Goal: Task Accomplishment & Management: Manage account settings

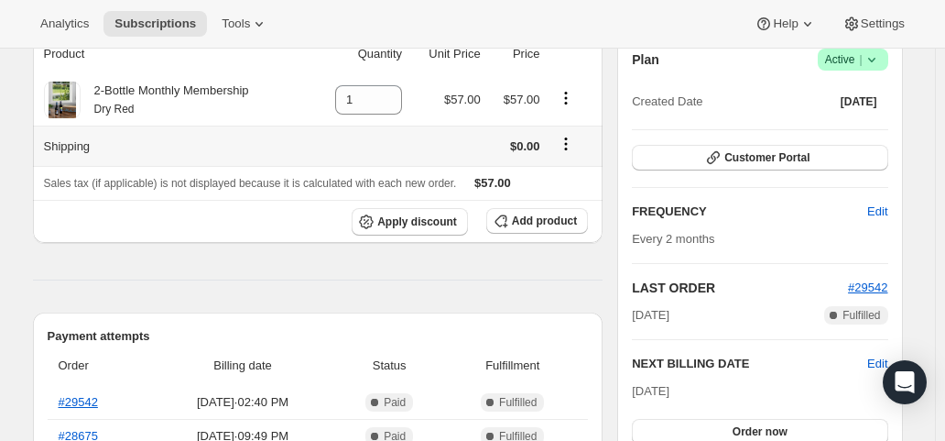
scroll to position [275, 0]
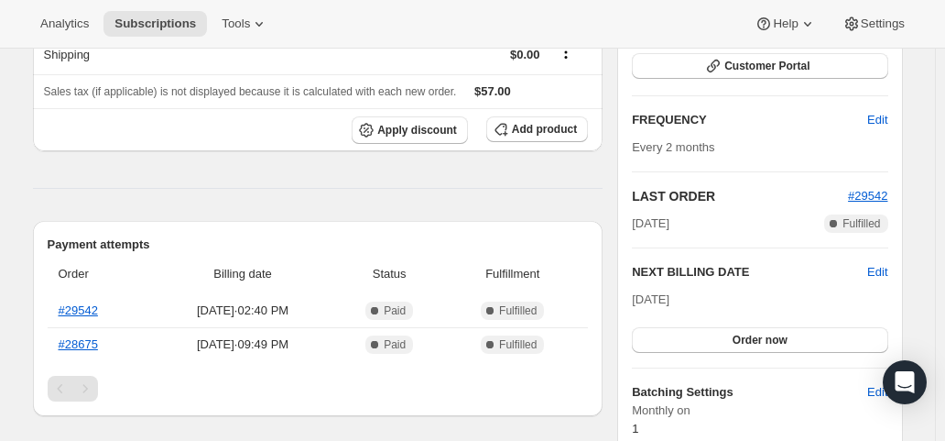
drag, startPoint x: 639, startPoint y: 296, endPoint x: 713, endPoint y: 299, distance: 73.3
click at [713, 299] on div "[DATE] Order now" at bounding box center [760, 321] width 256 height 62
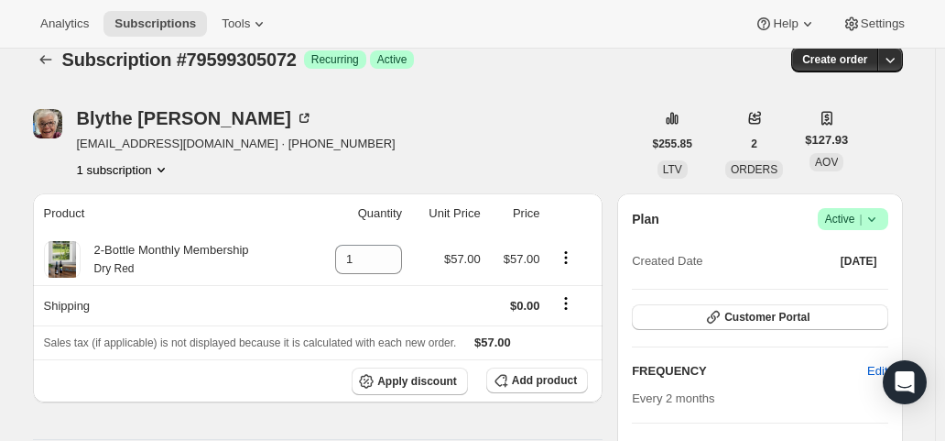
scroll to position [0, 0]
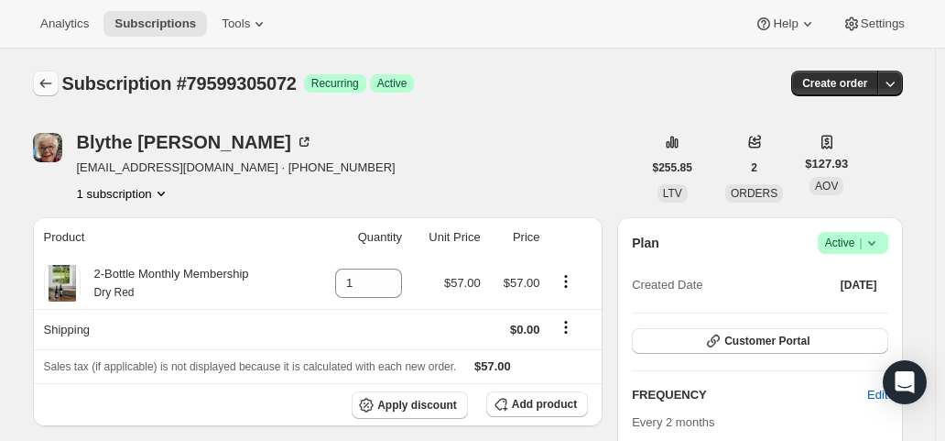
click at [49, 79] on icon "Subscriptions" at bounding box center [46, 83] width 18 height 18
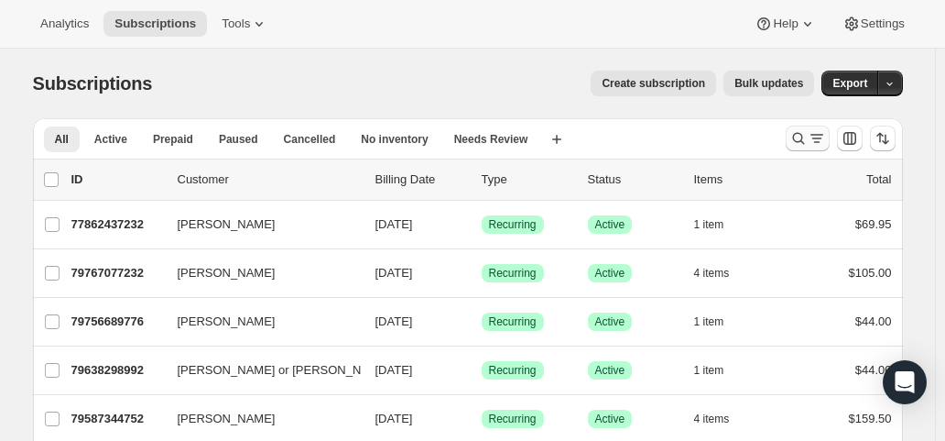
click at [808, 144] on icon "Search and filter results" at bounding box center [799, 138] width 18 height 18
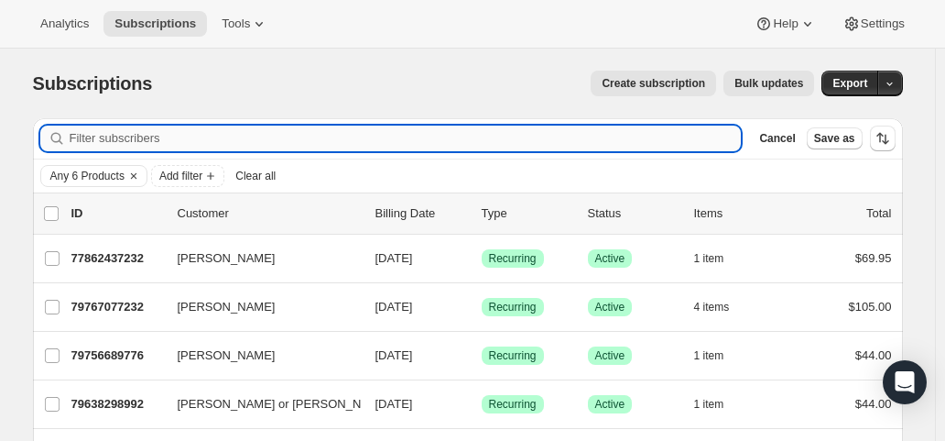
click at [316, 136] on input "Filter subscribers" at bounding box center [406, 138] width 672 height 26
click at [137, 170] on icon "Clear" at bounding box center [133, 176] width 15 height 15
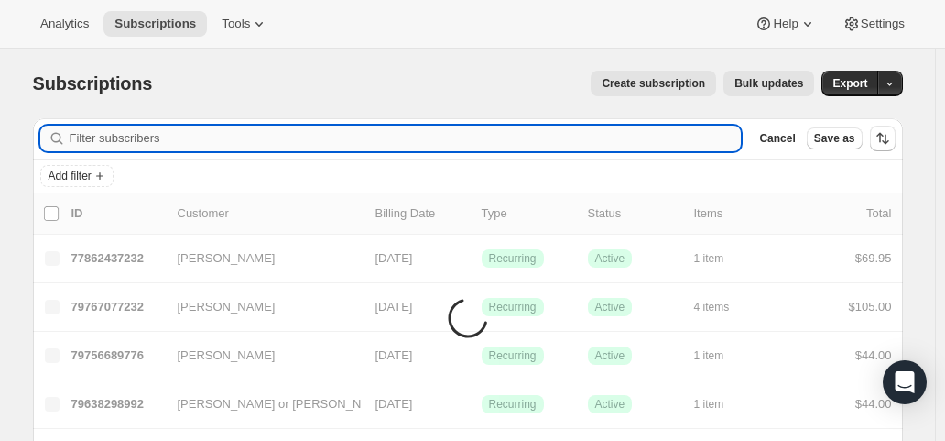
click at [194, 138] on input "Filter subscribers" at bounding box center [406, 138] width 672 height 26
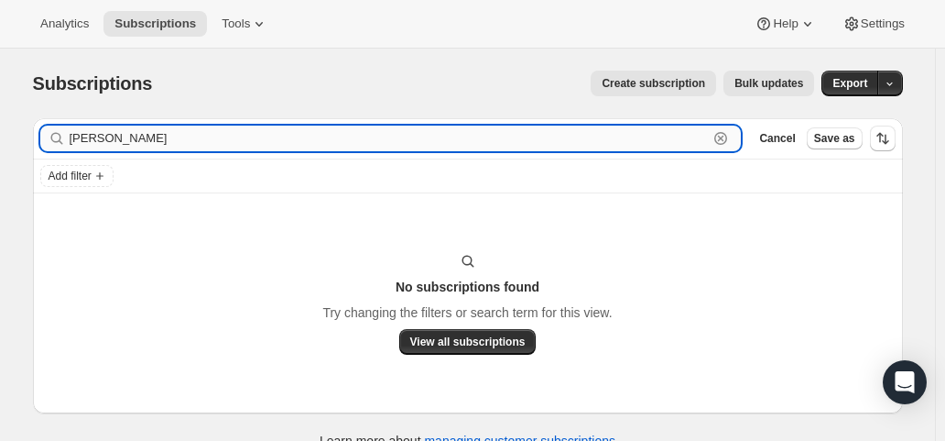
click at [112, 144] on input "[PERSON_NAME]" at bounding box center [389, 138] width 639 height 26
drag, startPoint x: 160, startPoint y: 140, endPoint x: 120, endPoint y: 142, distance: 40.3
click at [120, 142] on input "[PERSON_NAME]" at bounding box center [389, 138] width 639 height 26
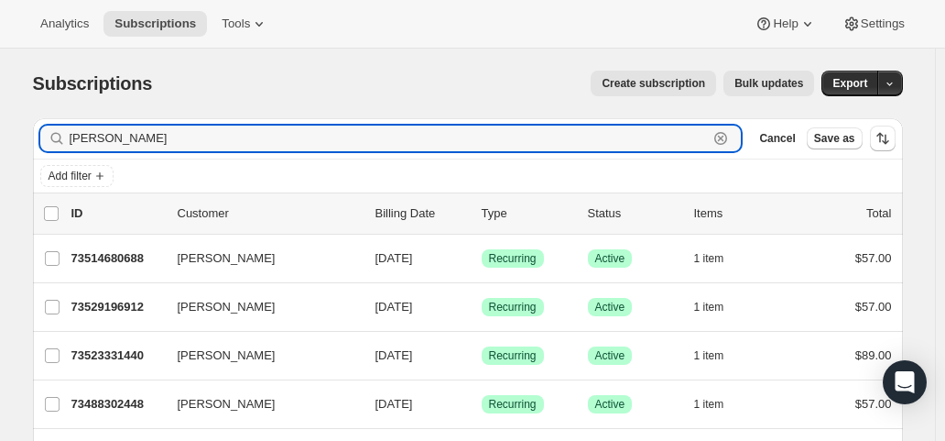
drag, startPoint x: 118, startPoint y: 140, endPoint x: 33, endPoint y: 127, distance: 86.1
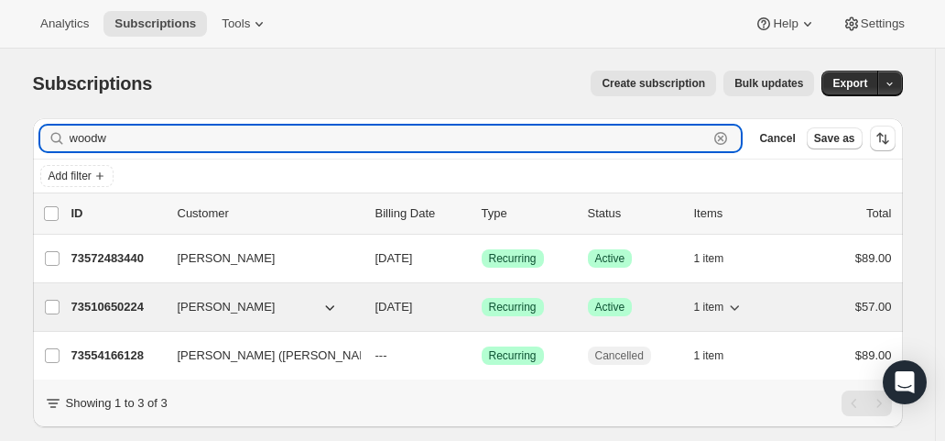
type input "woodw"
click at [413, 300] on span "[DATE]" at bounding box center [395, 306] width 38 height 14
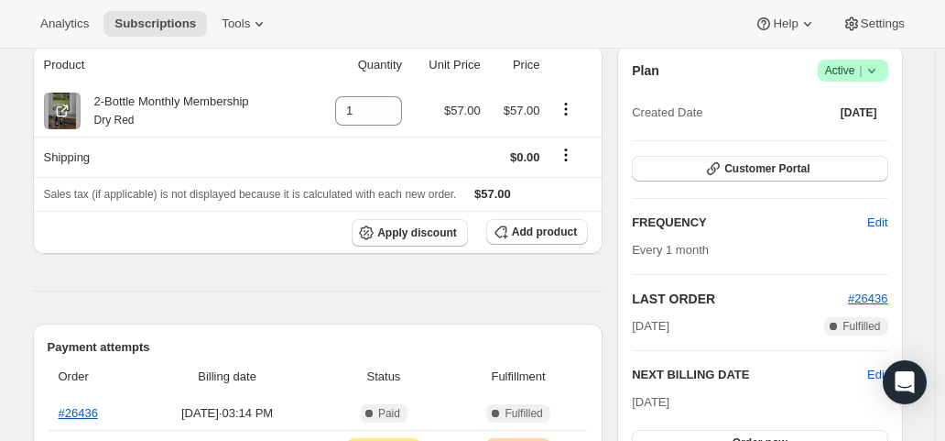
scroll to position [275, 0]
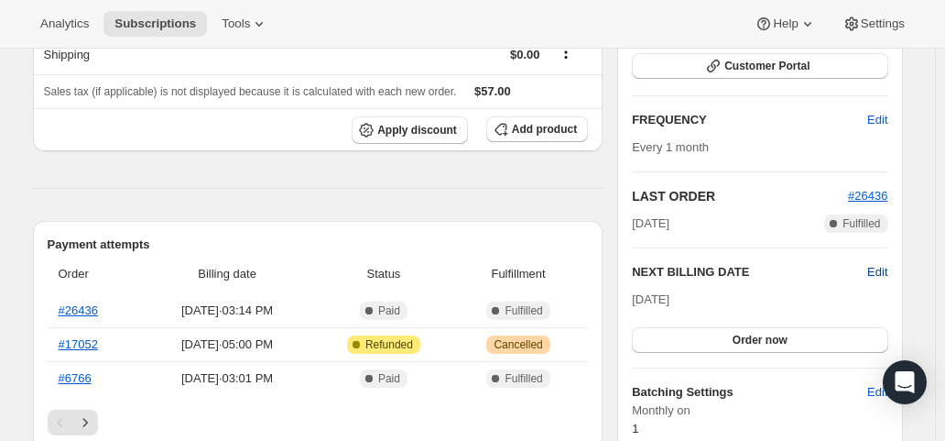
click at [887, 268] on span "Edit" at bounding box center [877, 272] width 20 height 18
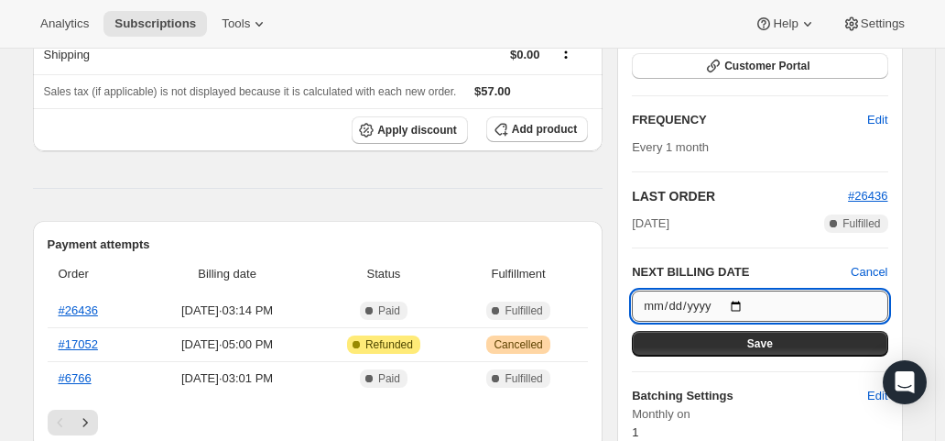
click at [745, 304] on input "[DATE]" at bounding box center [760, 305] width 256 height 31
type input "[DATE]"
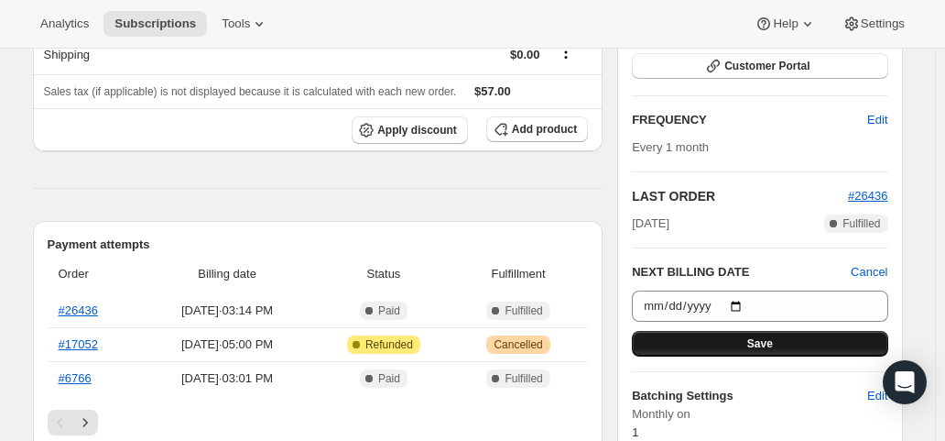
click at [754, 343] on span "Save" at bounding box center [760, 343] width 26 height 15
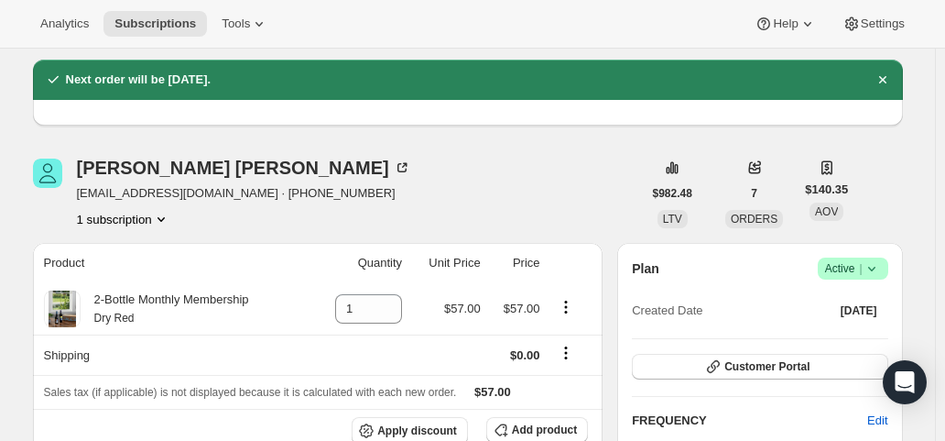
scroll to position [0, 0]
